Goal: Task Accomplishment & Management: Manage account settings

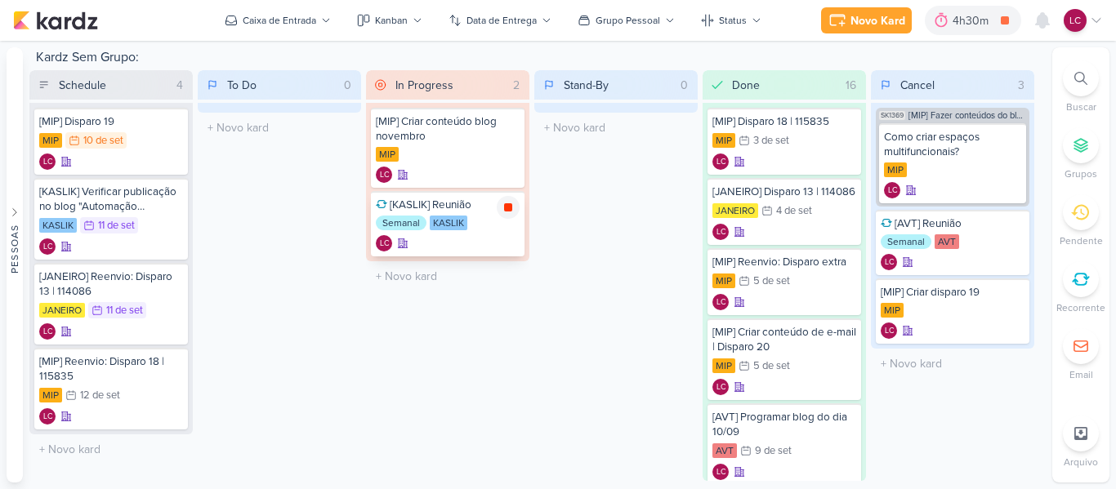
click at [512, 212] on icon at bounding box center [508, 207] width 13 height 13
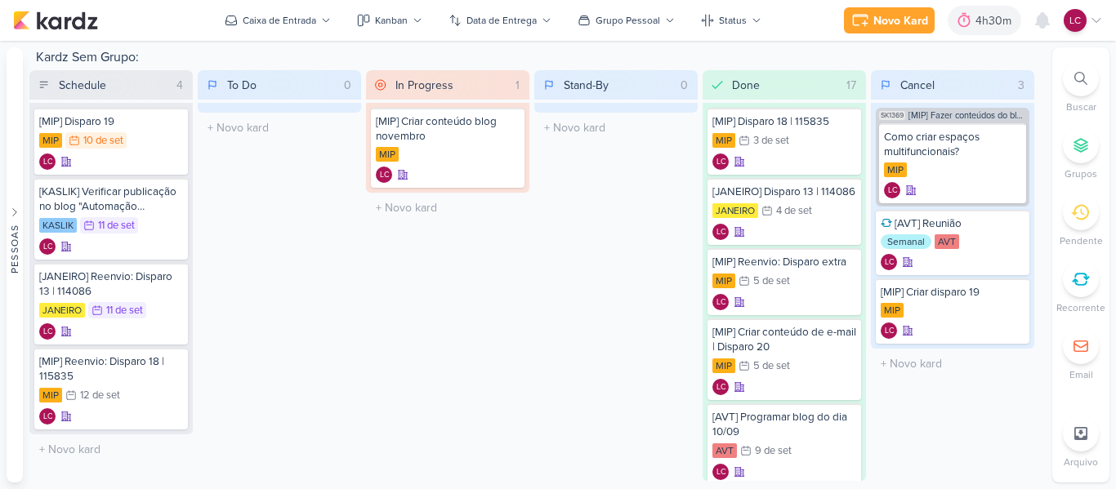
click at [1101, 20] on icon at bounding box center [1096, 20] width 13 height 13
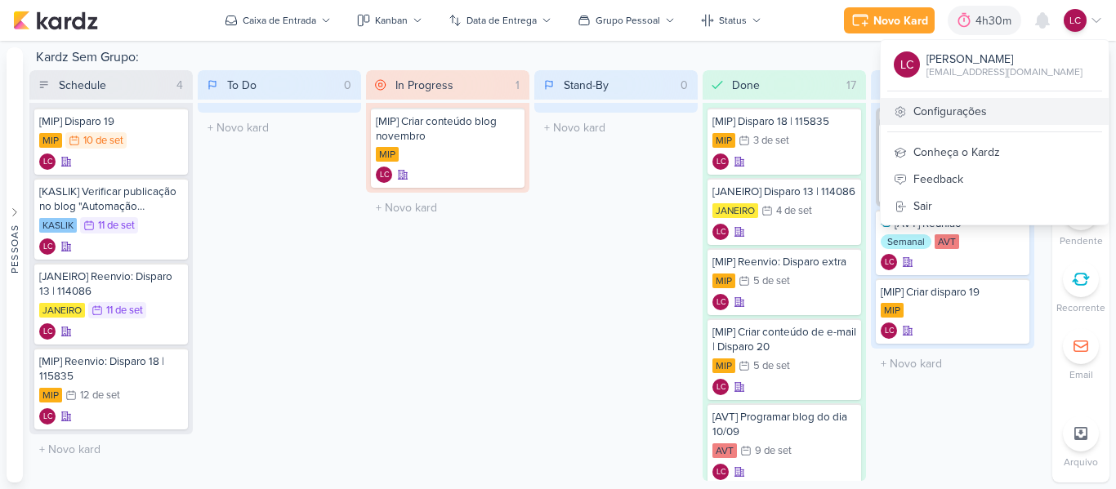
click at [949, 101] on link "Configurações" at bounding box center [995, 111] width 228 height 27
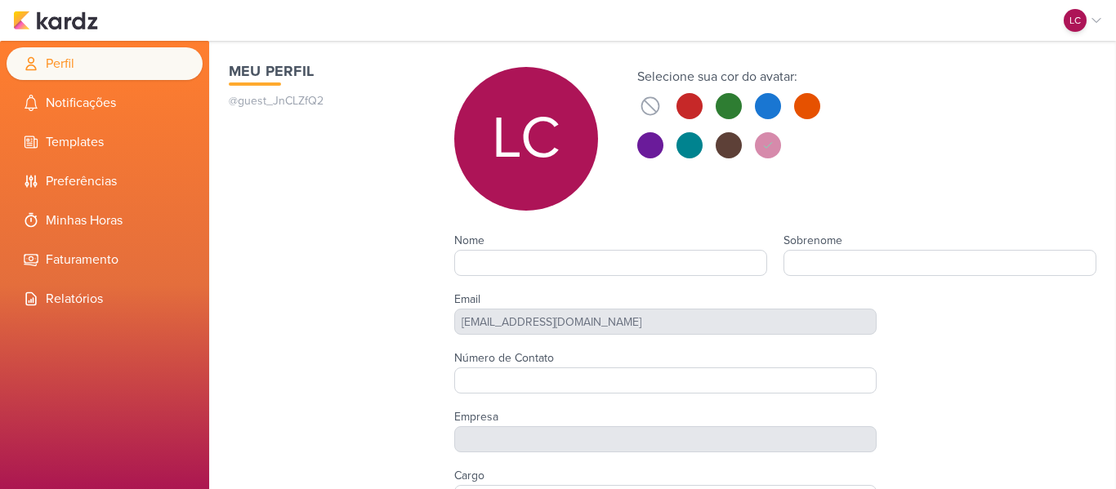
type input "Laís"
type input "Costa"
type input "Tagawa 2"
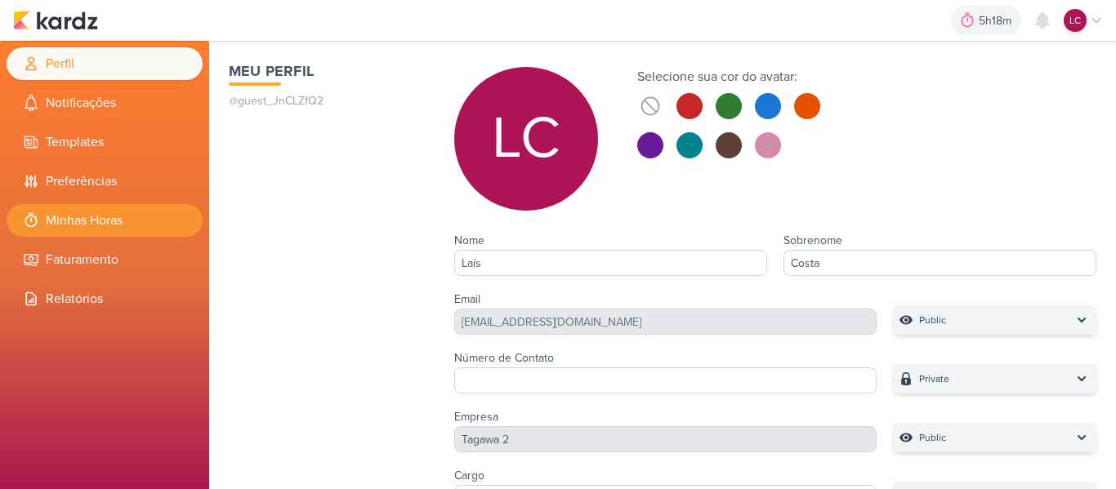
click at [89, 235] on li "Minhas Horas" at bounding box center [105, 220] width 196 height 33
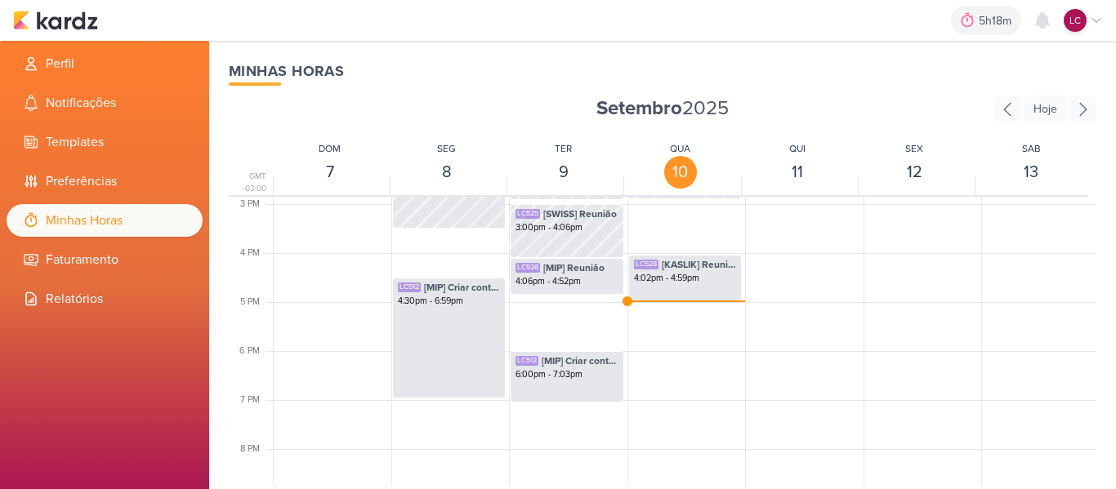
scroll to position [738, 0]
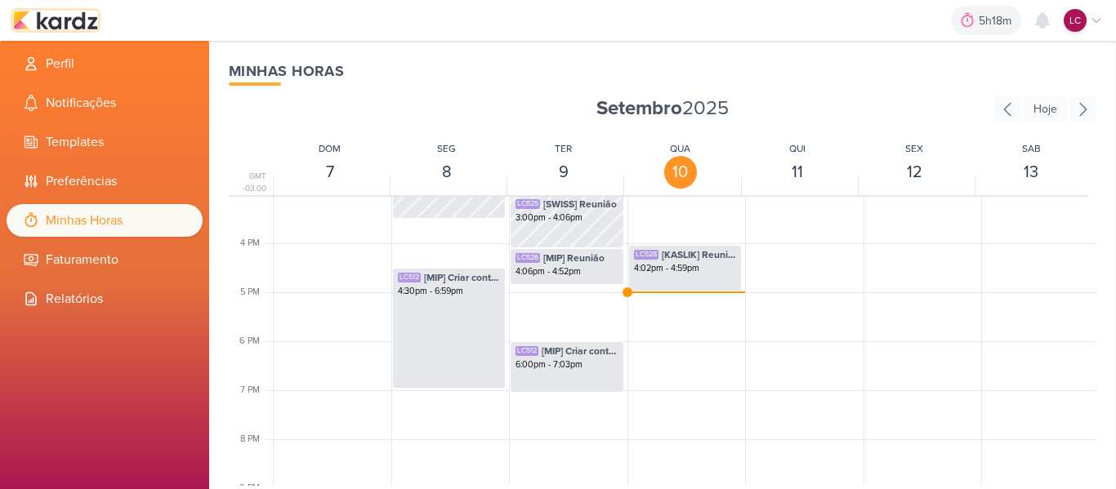
click at [51, 26] on img at bounding box center [55, 21] width 85 height 20
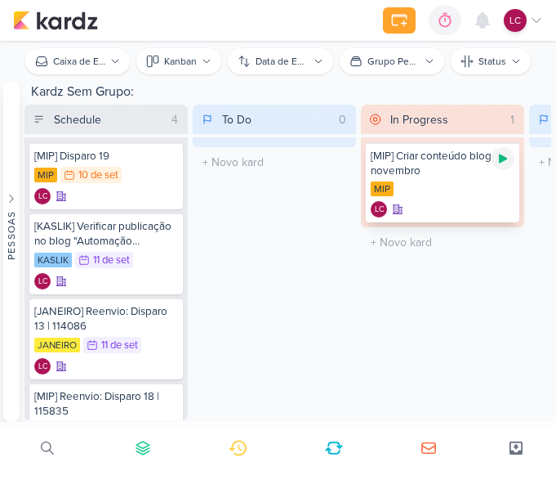
click at [507, 162] on icon at bounding box center [503, 158] width 13 height 13
